Goal: Use online tool/utility: Utilize a website feature to perform a specific function

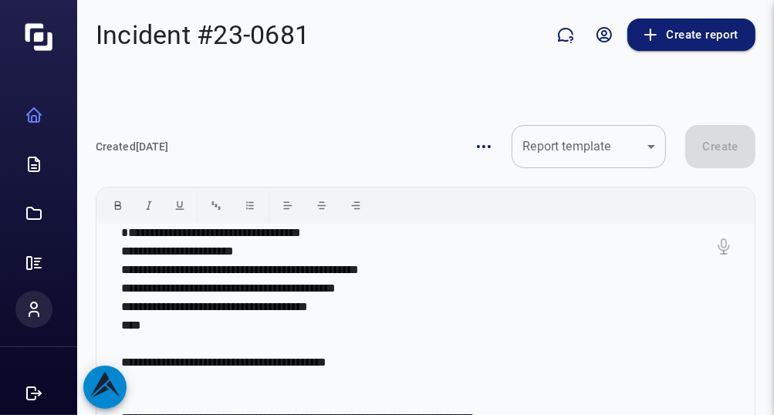
scroll to position [25, 0]
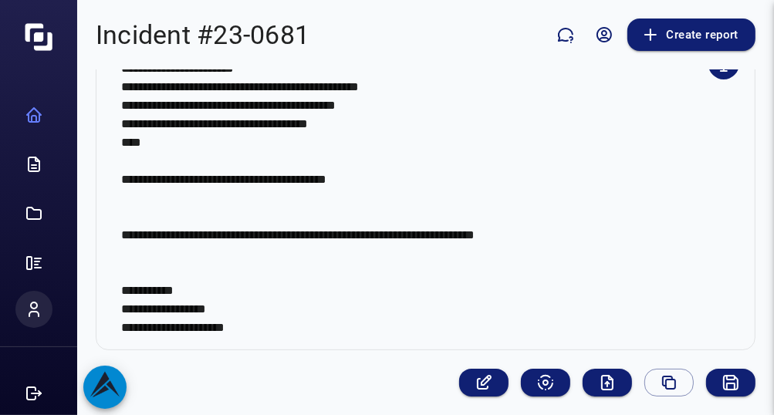
click at [693, 166] on p "**********" at bounding box center [419, 189] width 597 height 296
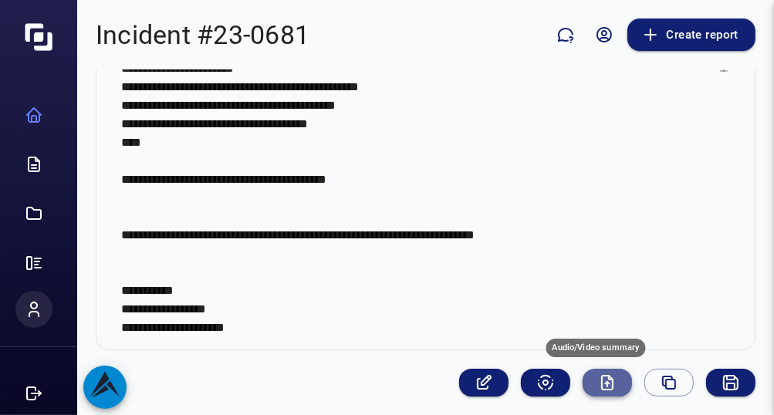
click at [602, 385] on icon "Audio/Video summary" at bounding box center [607, 382] width 19 height 19
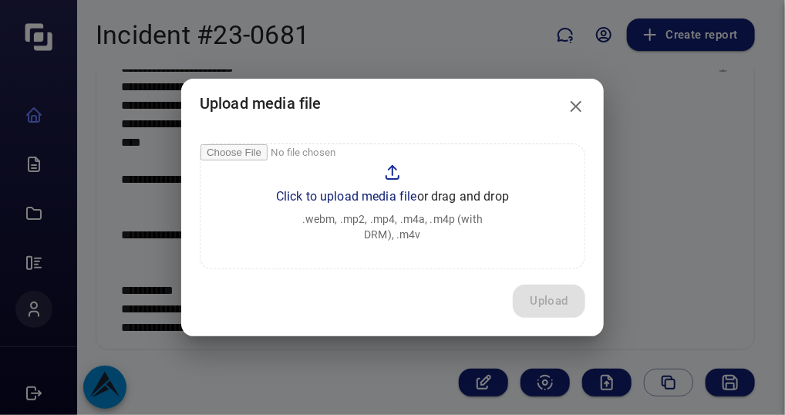
click at [420, 229] on input "file" at bounding box center [393, 206] width 384 height 124
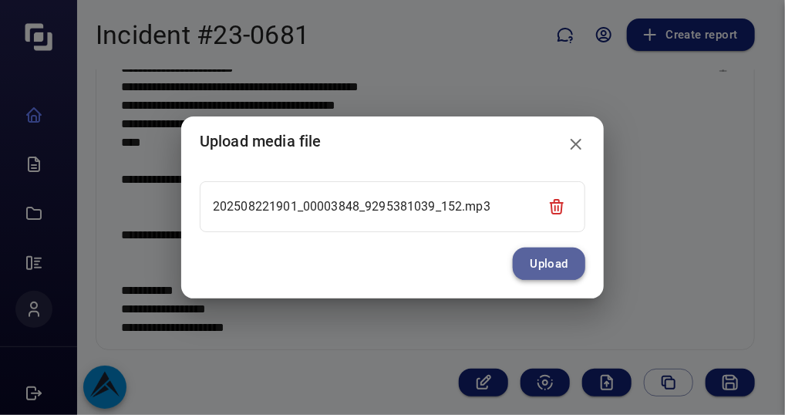
click at [521, 272] on button "Upload" at bounding box center [549, 264] width 72 height 32
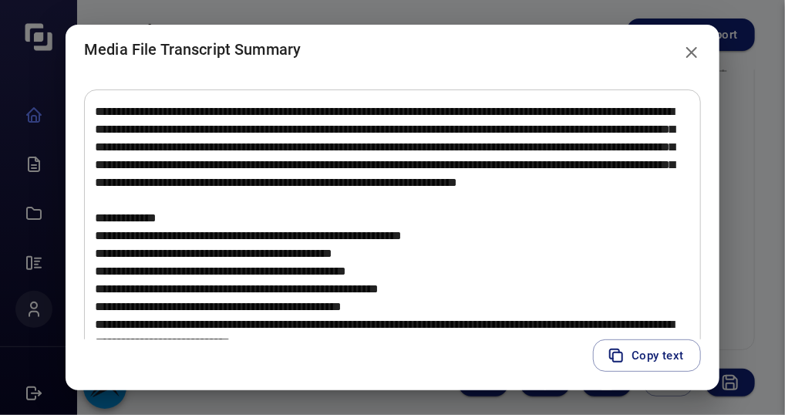
click at [621, 238] on textarea at bounding box center [392, 280] width 595 height 355
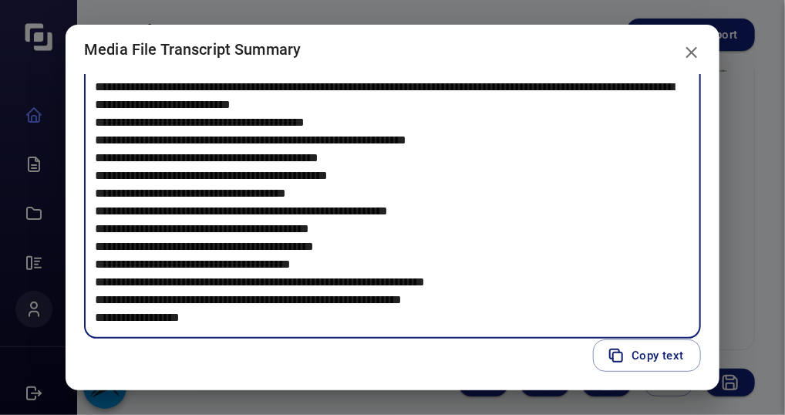
scroll to position [145, 0]
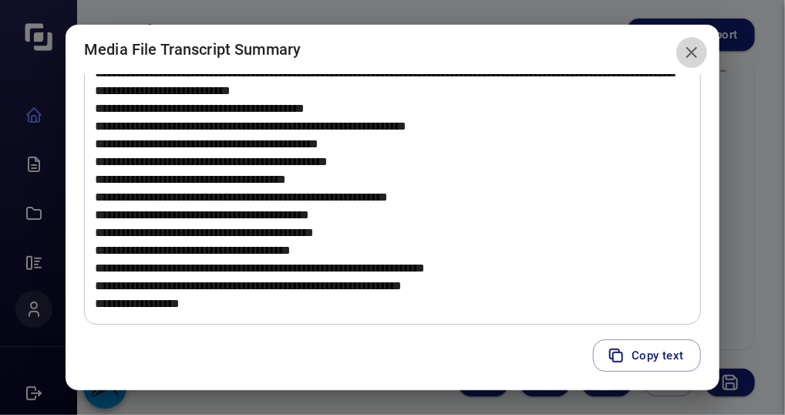
click at [685, 49] on button "close" at bounding box center [691, 52] width 31 height 31
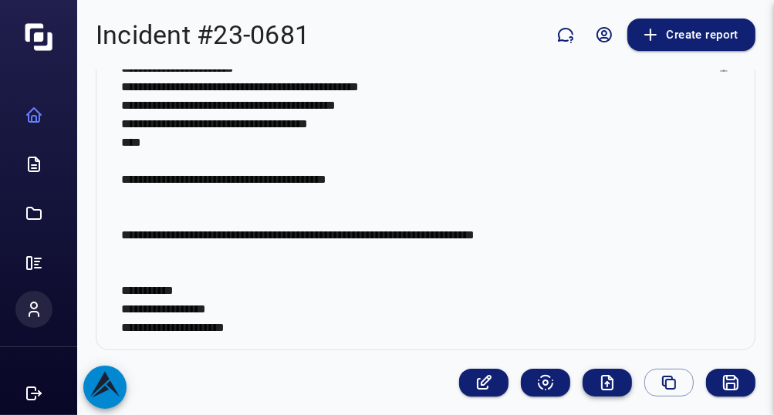
click at [614, 389] on button "Audio/Video summary" at bounding box center [606, 383] width 49 height 28
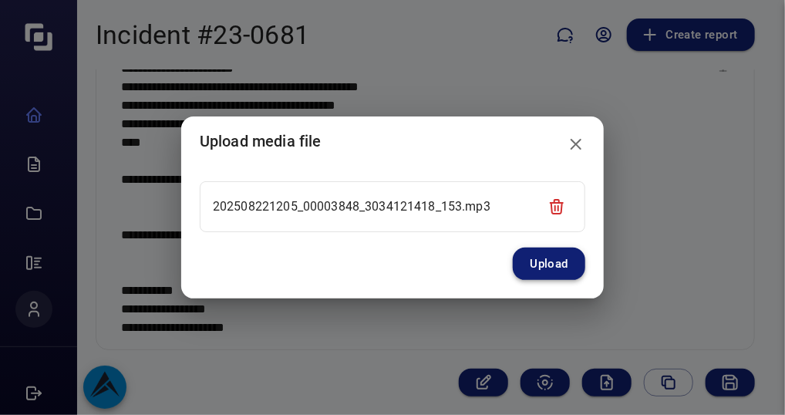
click at [559, 266] on button "Upload" at bounding box center [549, 264] width 72 height 32
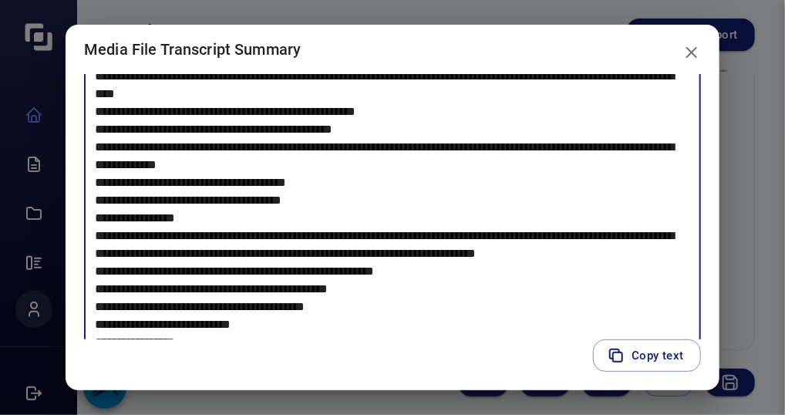
scroll to position [74, 0]
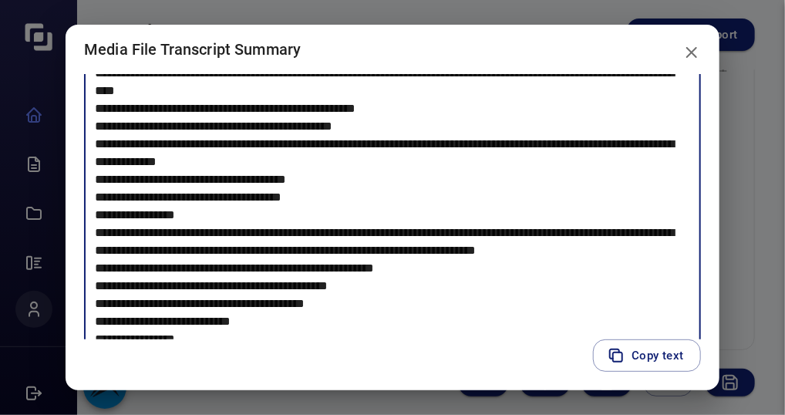
click at [471, 272] on textarea at bounding box center [392, 206] width 595 height 355
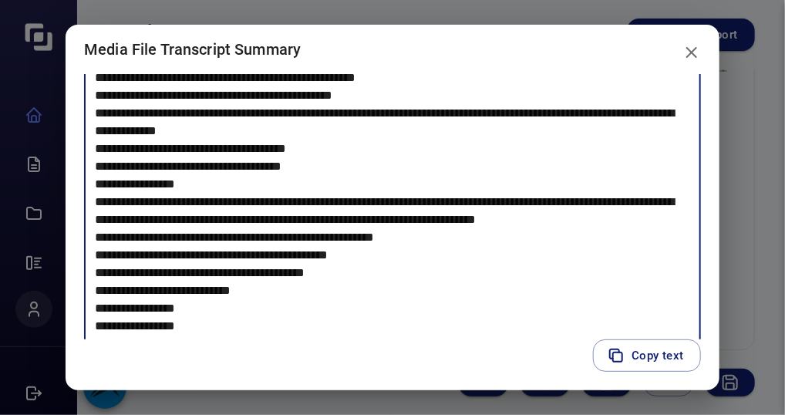
scroll to position [145, 0]
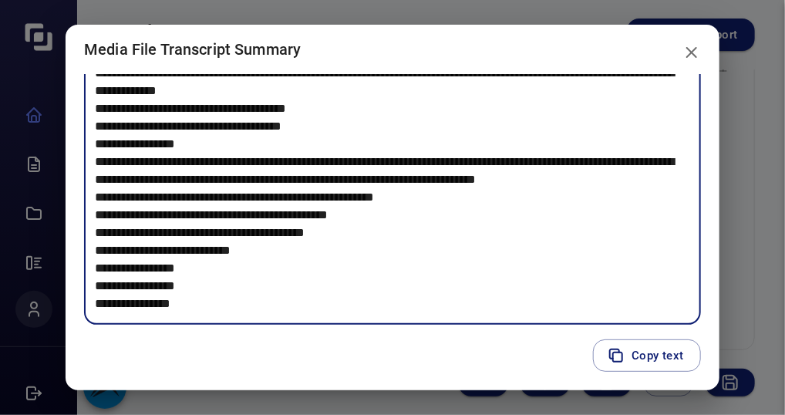
click at [692, 48] on icon "close" at bounding box center [692, 52] width 19 height 19
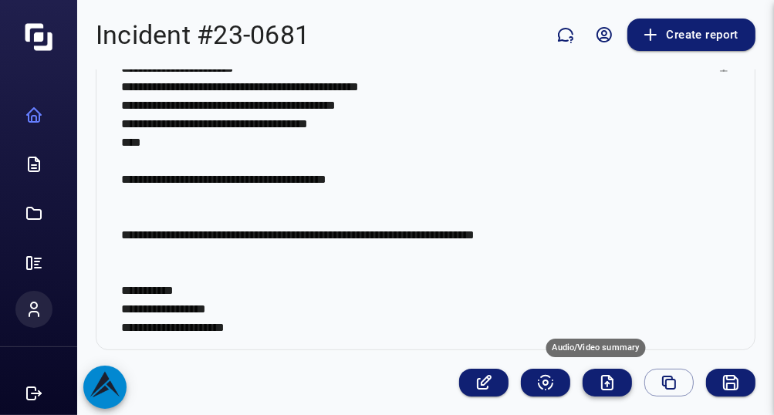
click at [598, 379] on icon "Audio/Video summary" at bounding box center [607, 382] width 19 height 19
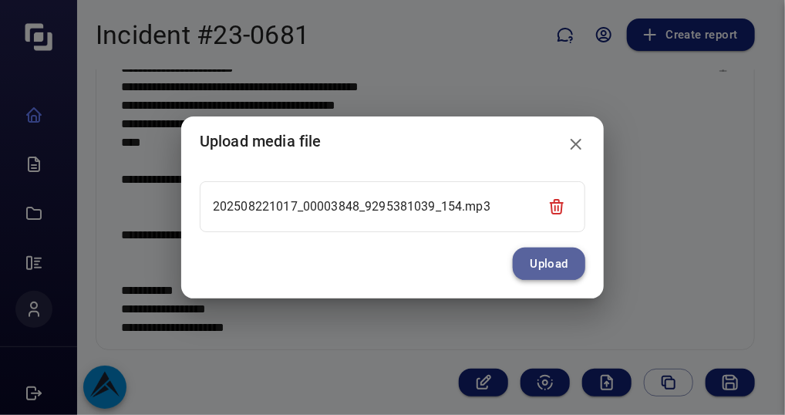
click at [537, 262] on button "Upload" at bounding box center [549, 264] width 72 height 32
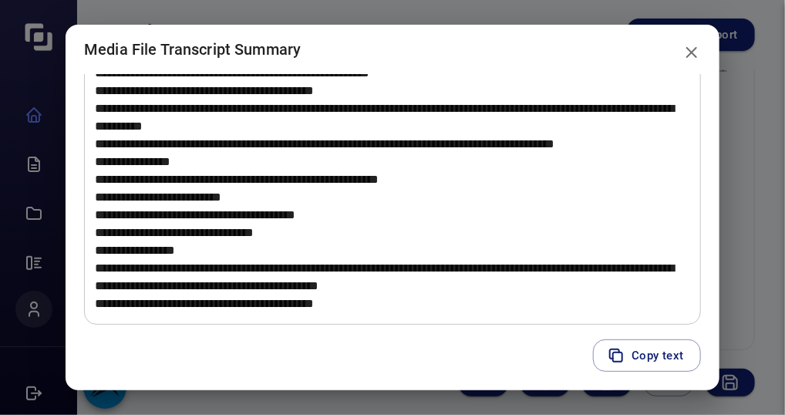
scroll to position [393, 0]
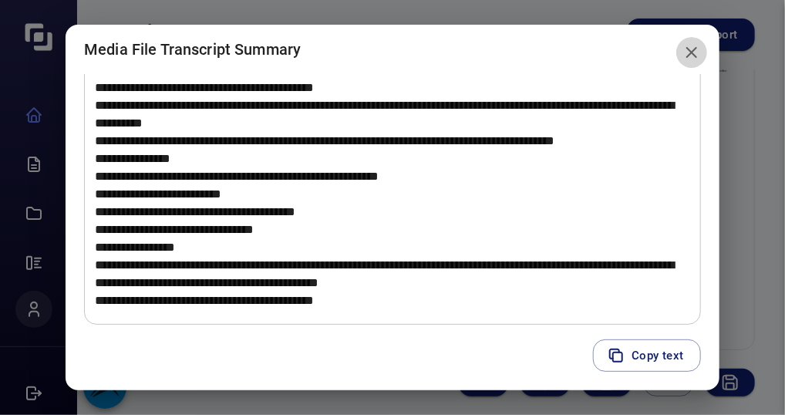
click at [696, 51] on icon "close" at bounding box center [691, 52] width 11 height 11
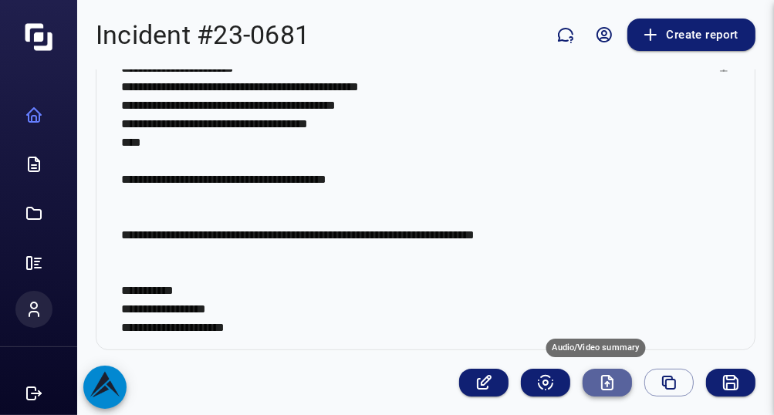
click at [602, 380] on icon "Audio/Video summary" at bounding box center [607, 383] width 11 height 14
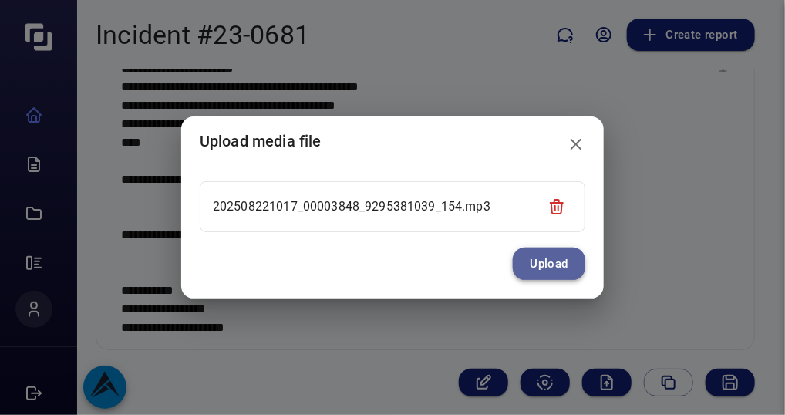
click at [521, 262] on button "Upload" at bounding box center [549, 264] width 72 height 32
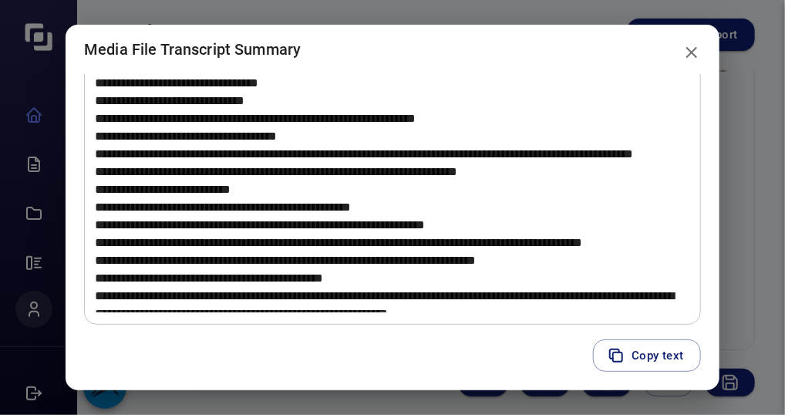
scroll to position [238, 0]
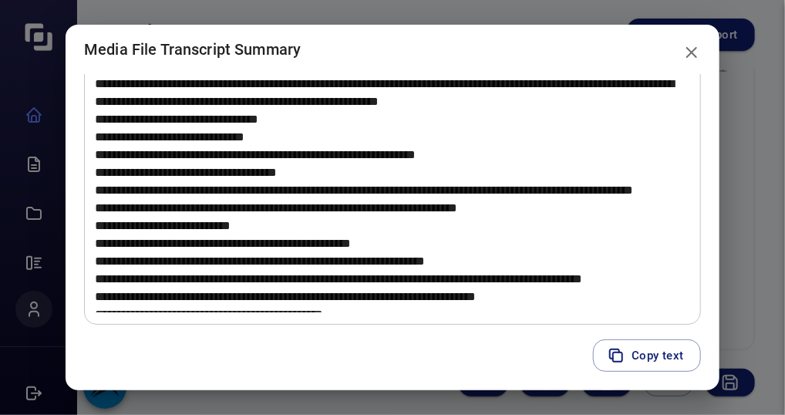
click at [359, 283] on textarea at bounding box center [392, 135] width 595 height 355
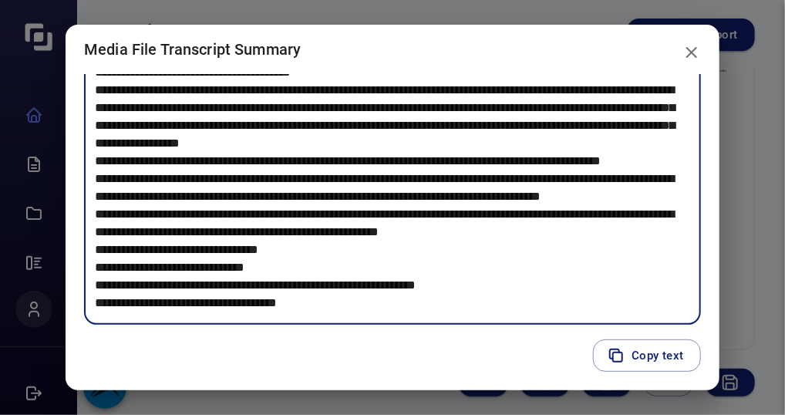
scroll to position [0, 0]
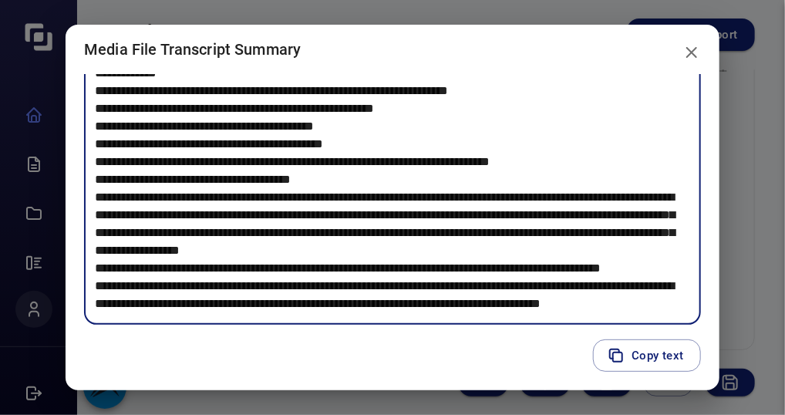
click at [695, 58] on icon "close" at bounding box center [692, 52] width 19 height 19
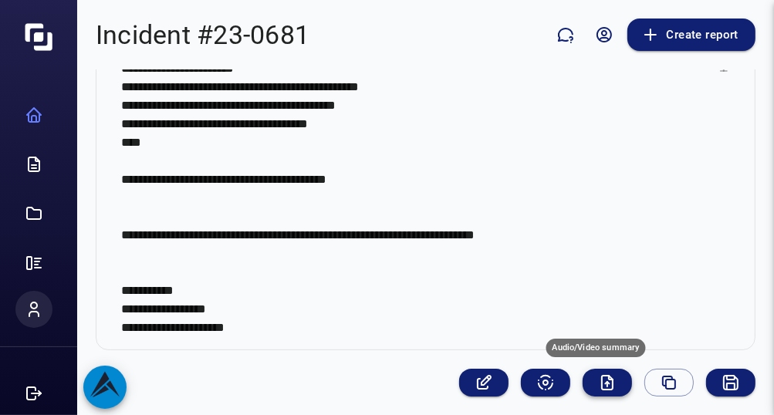
click at [598, 377] on icon "Audio/Video summary" at bounding box center [607, 382] width 19 height 19
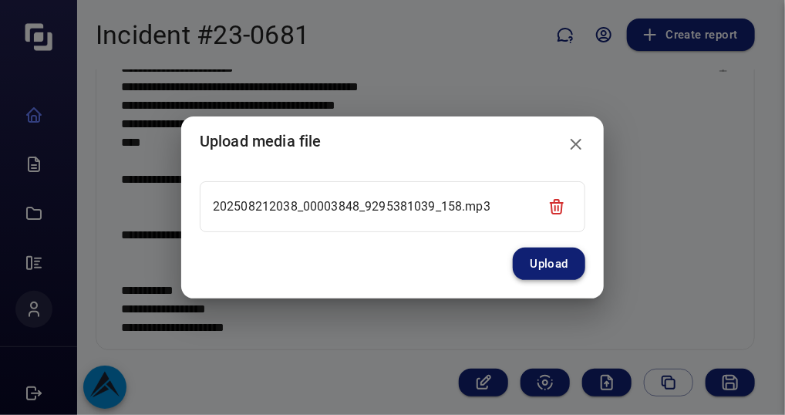
click at [552, 265] on button "Upload" at bounding box center [549, 264] width 72 height 32
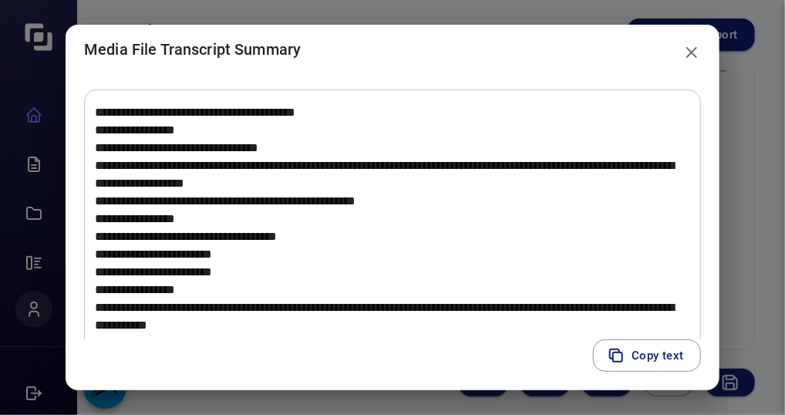
scroll to position [2113, 0]
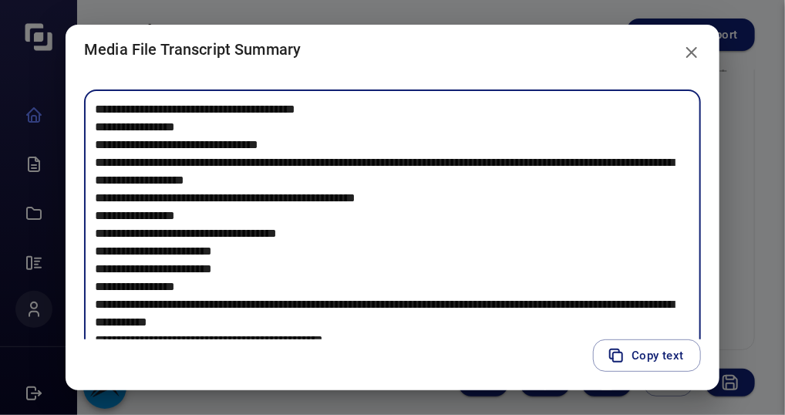
click at [320, 265] on textarea at bounding box center [392, 280] width 595 height 355
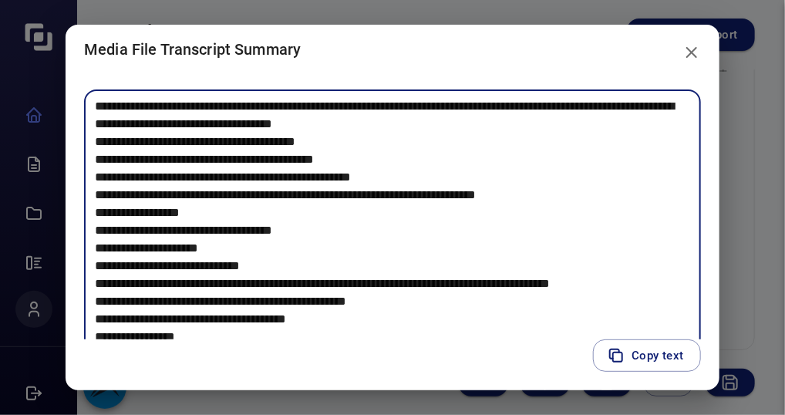
scroll to position [2684, 0]
drag, startPoint x: 316, startPoint y: 255, endPoint x: 317, endPoint y: 244, distance: 10.8
click at [317, 244] on textarea at bounding box center [392, 280] width 595 height 355
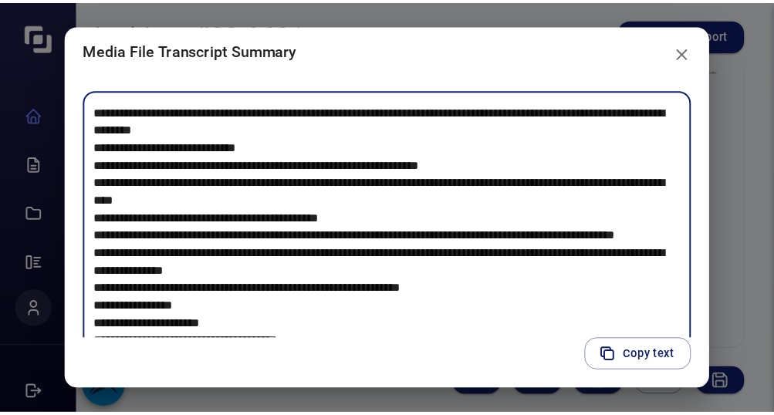
scroll to position [3884, 0]
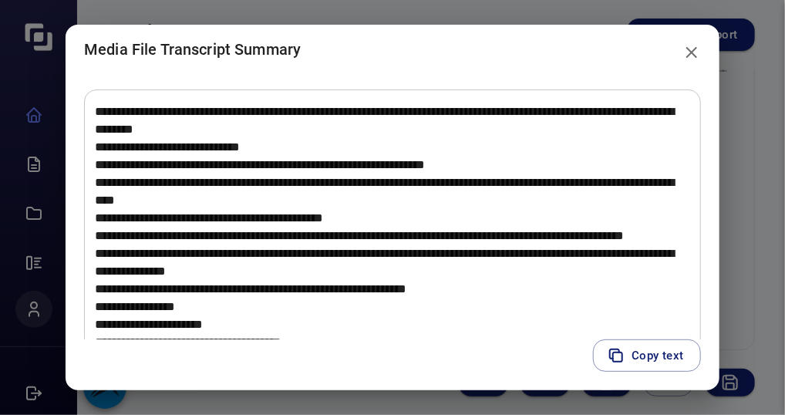
click at [15, 356] on div "Media File Transcript Summary * ​ Copy text" at bounding box center [392, 207] width 785 height 415
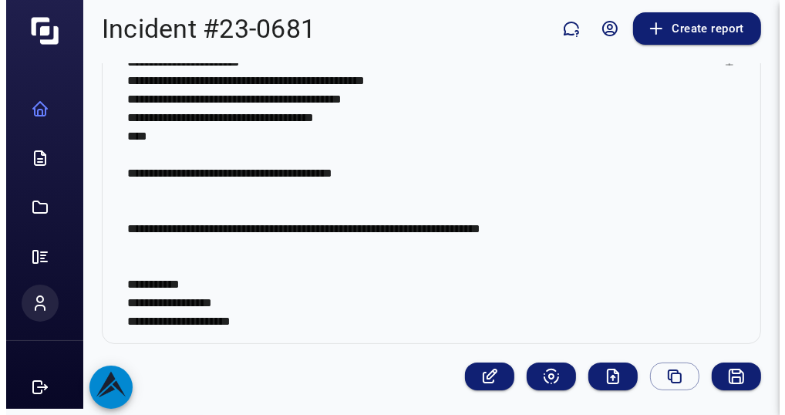
scroll to position [0, 0]
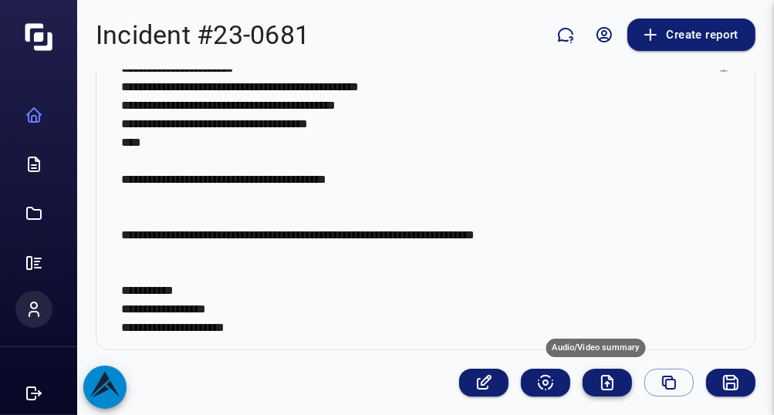
click at [601, 389] on icon "Audio/Video summary" at bounding box center [607, 382] width 19 height 19
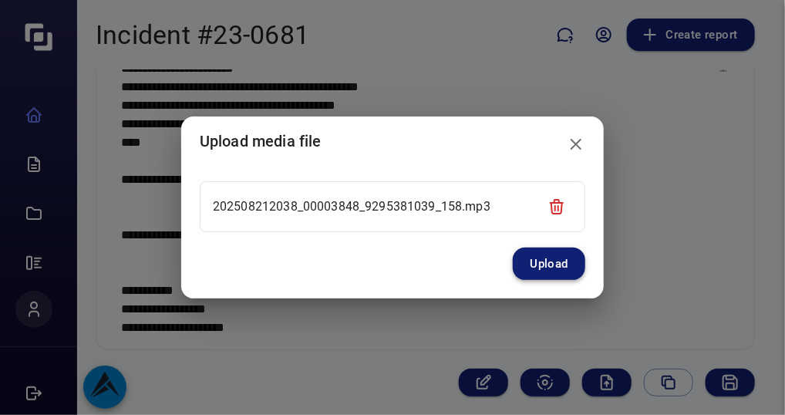
click at [551, 262] on button "Upload" at bounding box center [549, 264] width 72 height 32
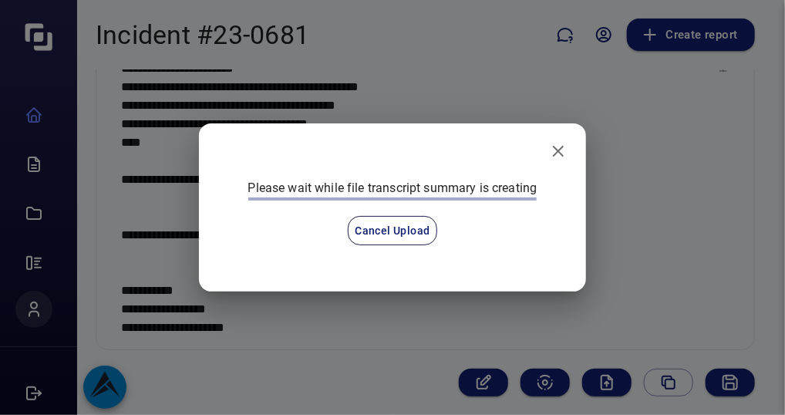
click at [666, 236] on div "Please wait while file transcript summary is creating Cancel Upload" at bounding box center [392, 207] width 785 height 415
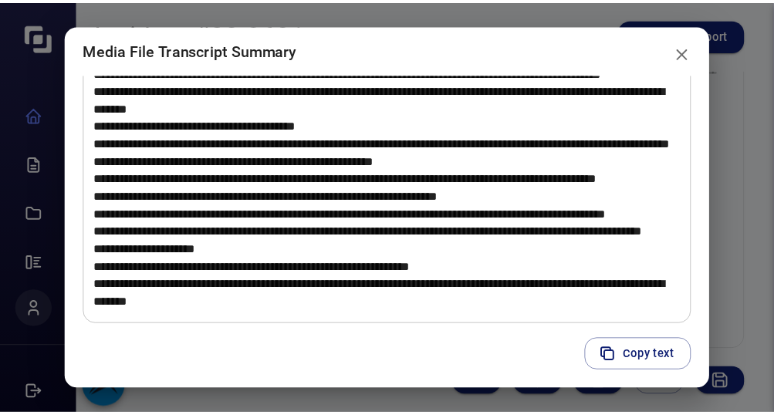
scroll to position [1262, 0]
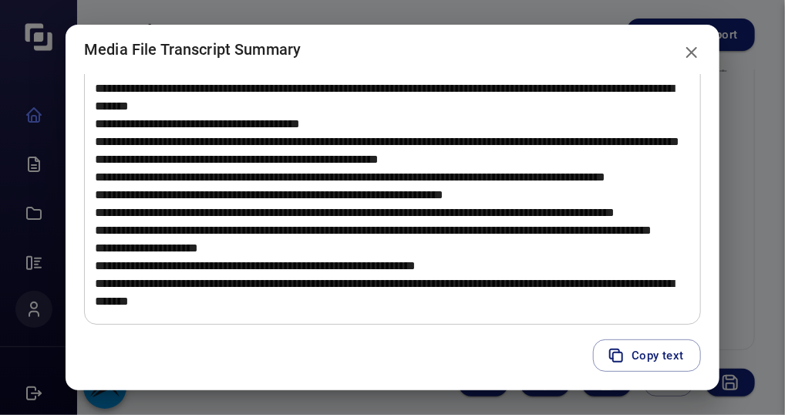
click at [38, 374] on div "Media File Transcript Summary * ​ Copy text" at bounding box center [392, 207] width 785 height 415
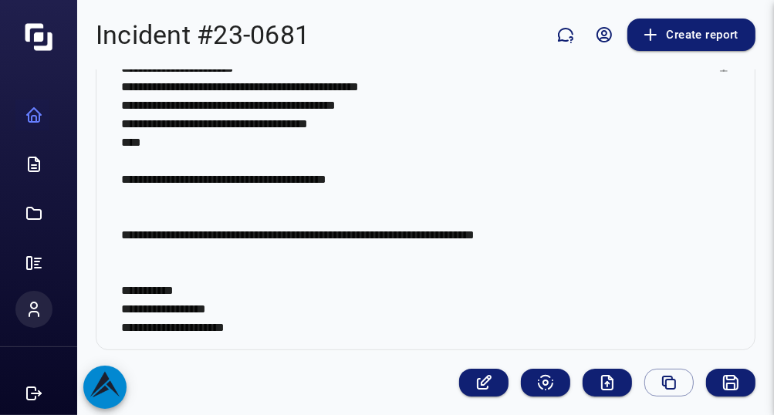
click at [30, 118] on icon at bounding box center [34, 115] width 19 height 19
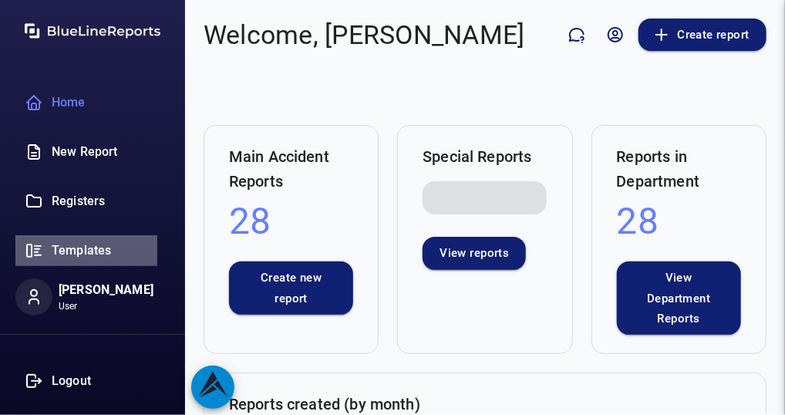
click at [110, 255] on div "Templates" at bounding box center [86, 250] width 142 height 31
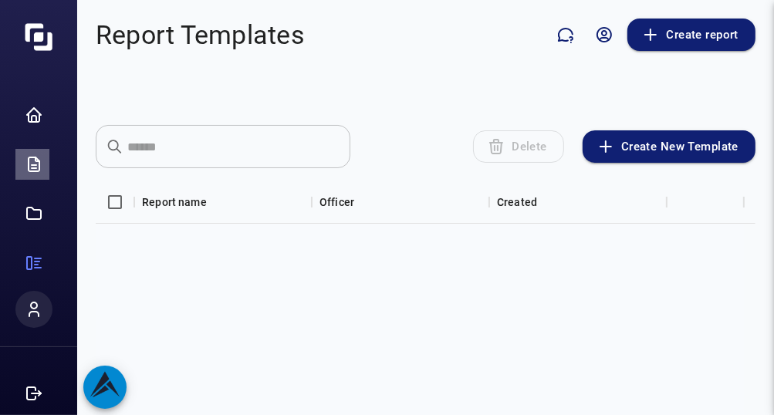
click at [39, 164] on icon at bounding box center [34, 164] width 11 height 14
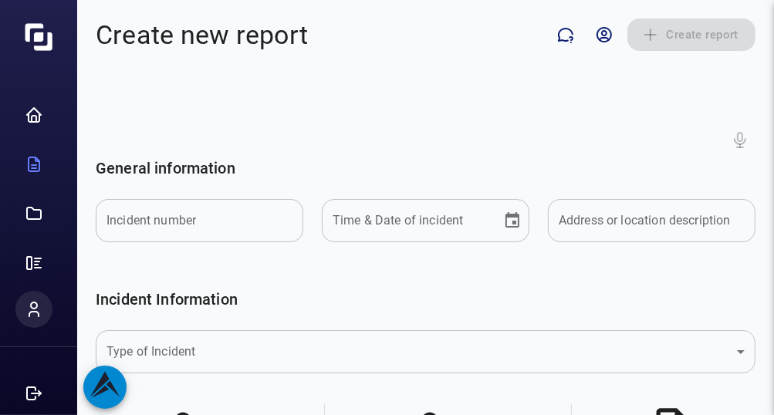
click at [46, 221] on div at bounding box center [38, 213] width 27 height 19
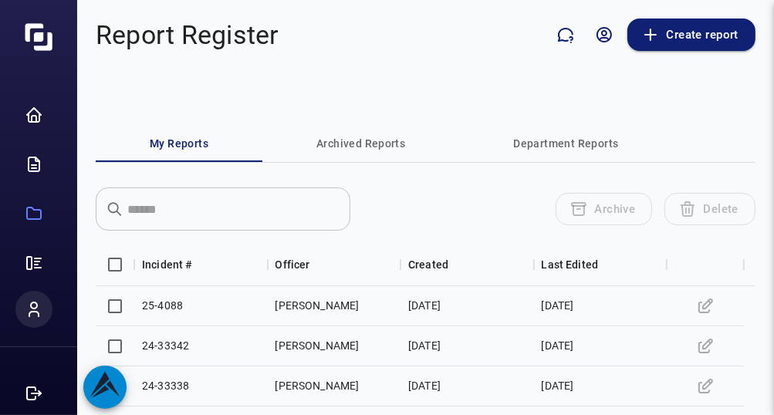
click at [41, 244] on li at bounding box center [38, 262] width 46 height 43
click at [47, 254] on div at bounding box center [38, 263] width 27 height 19
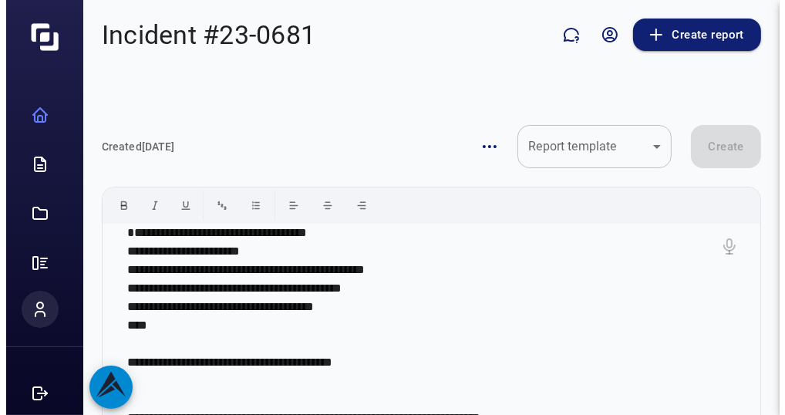
scroll to position [183, 0]
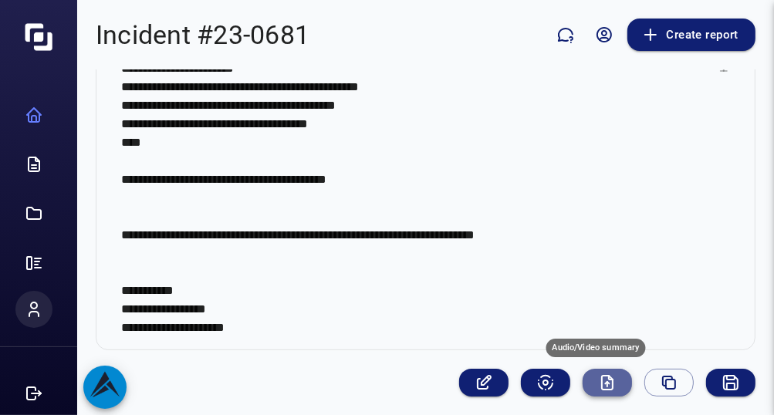
click at [598, 373] on icon "Audio/Video summary" at bounding box center [607, 382] width 19 height 19
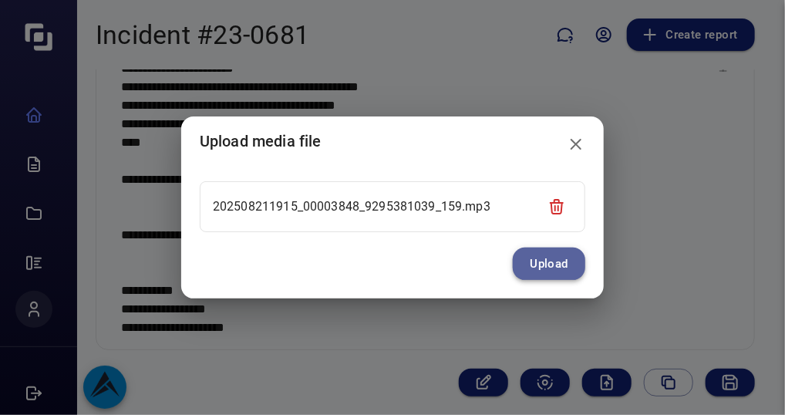
click at [545, 261] on button "Upload" at bounding box center [549, 264] width 72 height 32
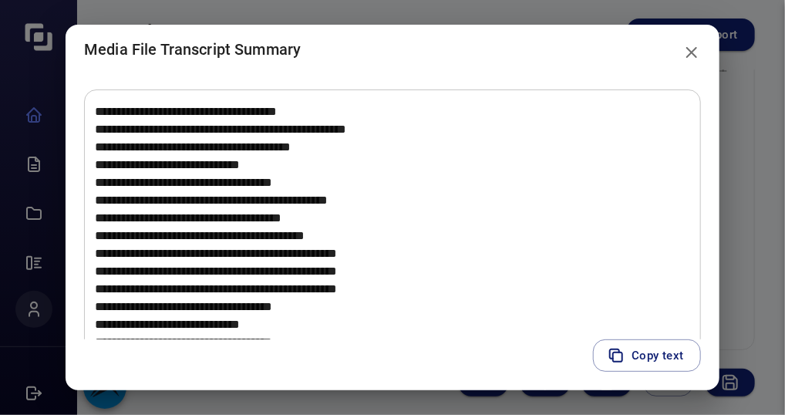
scroll to position [1206, 0]
click at [697, 49] on icon "close" at bounding box center [691, 52] width 11 height 11
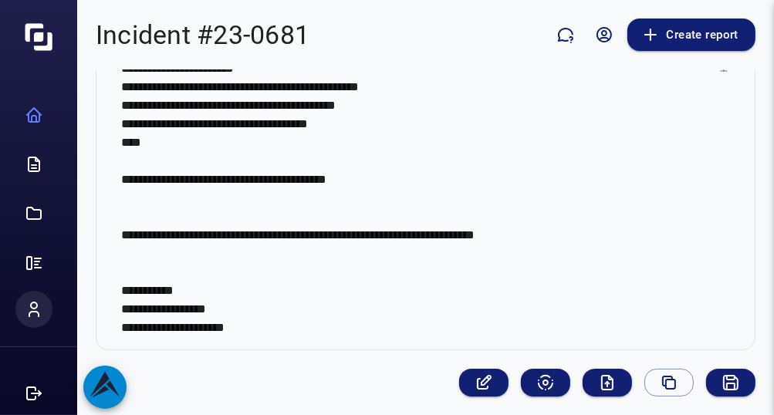
click at [555, 72] on p "**********" at bounding box center [419, 189] width 597 height 296
click at [602, 383] on icon "Audio/Video summary" at bounding box center [607, 383] width 11 height 14
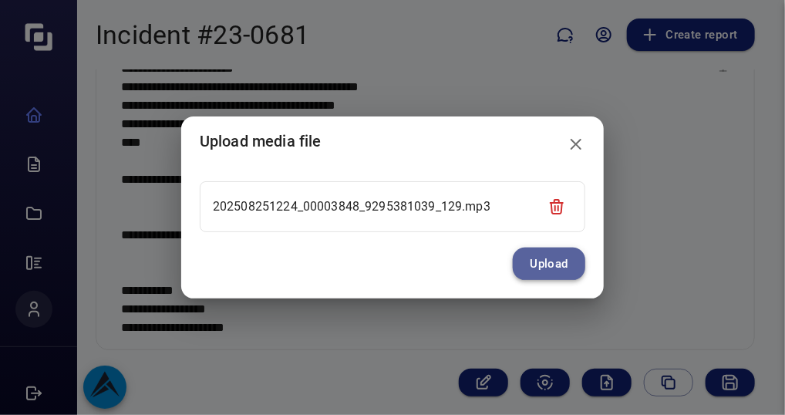
click at [535, 270] on button "Upload" at bounding box center [549, 264] width 72 height 32
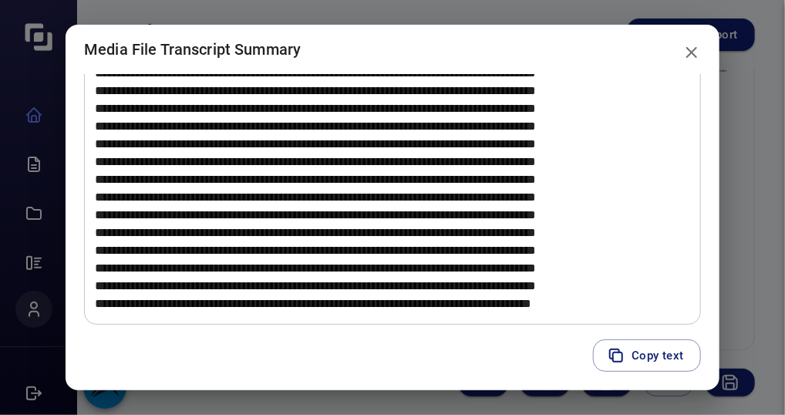
scroll to position [0, 0]
click at [689, 49] on icon "close" at bounding box center [692, 52] width 19 height 19
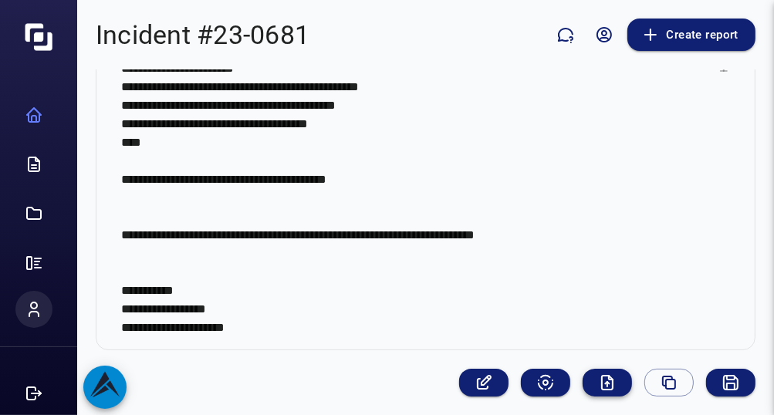
click at [602, 386] on icon "Audio/Video summary" at bounding box center [607, 383] width 11 height 14
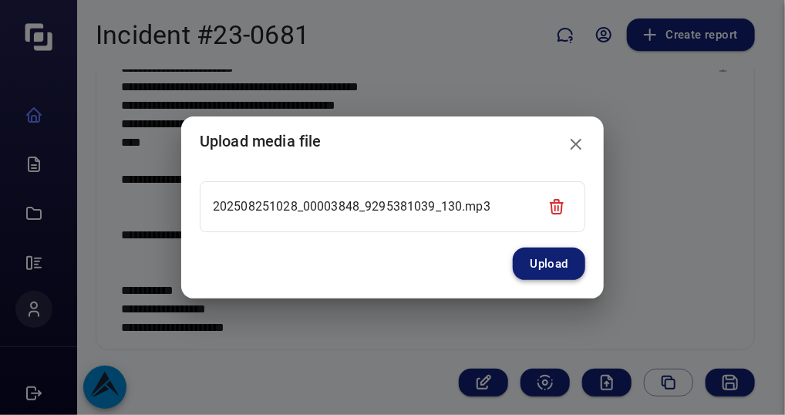
click at [563, 251] on button "Upload" at bounding box center [549, 264] width 72 height 32
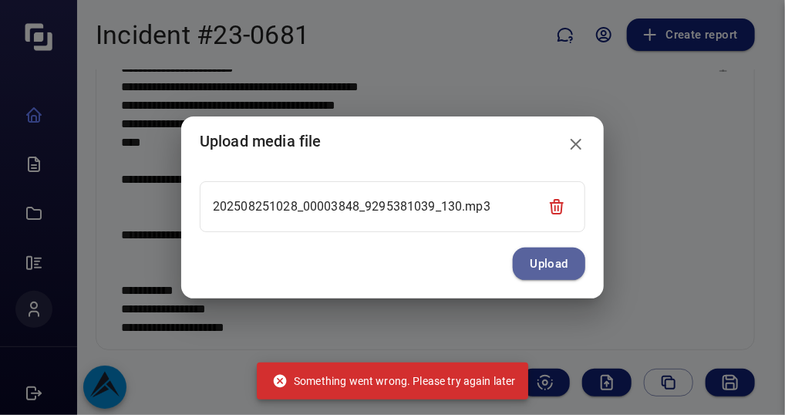
click at [563, 251] on button "Upload" at bounding box center [549, 264] width 72 height 32
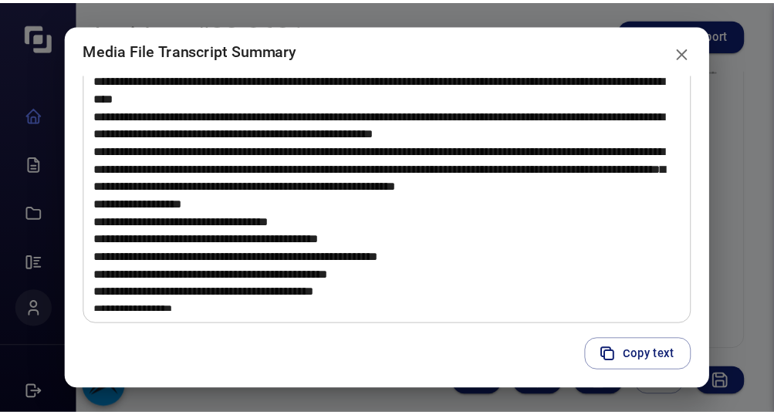
scroll to position [207, 0]
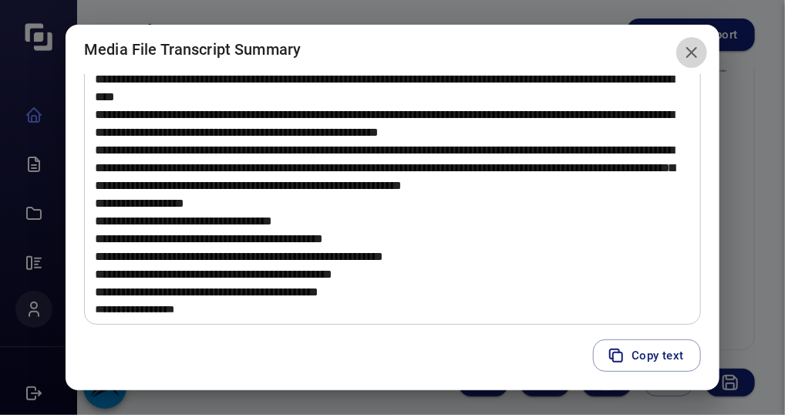
click at [698, 49] on icon "close" at bounding box center [692, 52] width 19 height 19
